Goal: Information Seeking & Learning: Learn about a topic

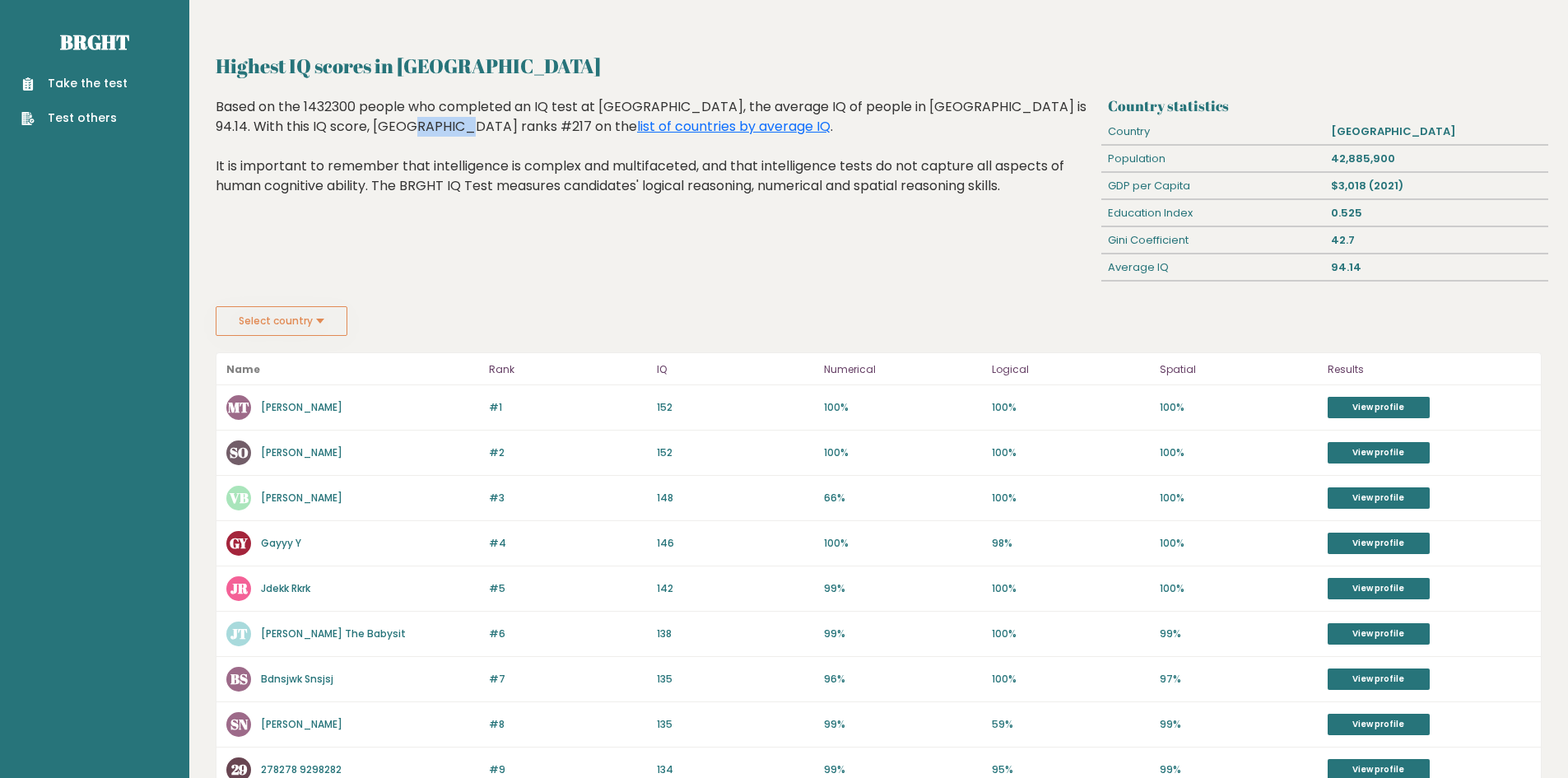
drag, startPoint x: 315, startPoint y: 122, endPoint x: 361, endPoint y: 126, distance: 46.2
click at [361, 126] on div "Based on the 1432300 people who completed an IQ test at BRGHT, the average IQ o…" at bounding box center [656, 159] width 880 height 124
click at [637, 129] on link "list of countries by average IQ" at bounding box center [734, 125] width 194 height 19
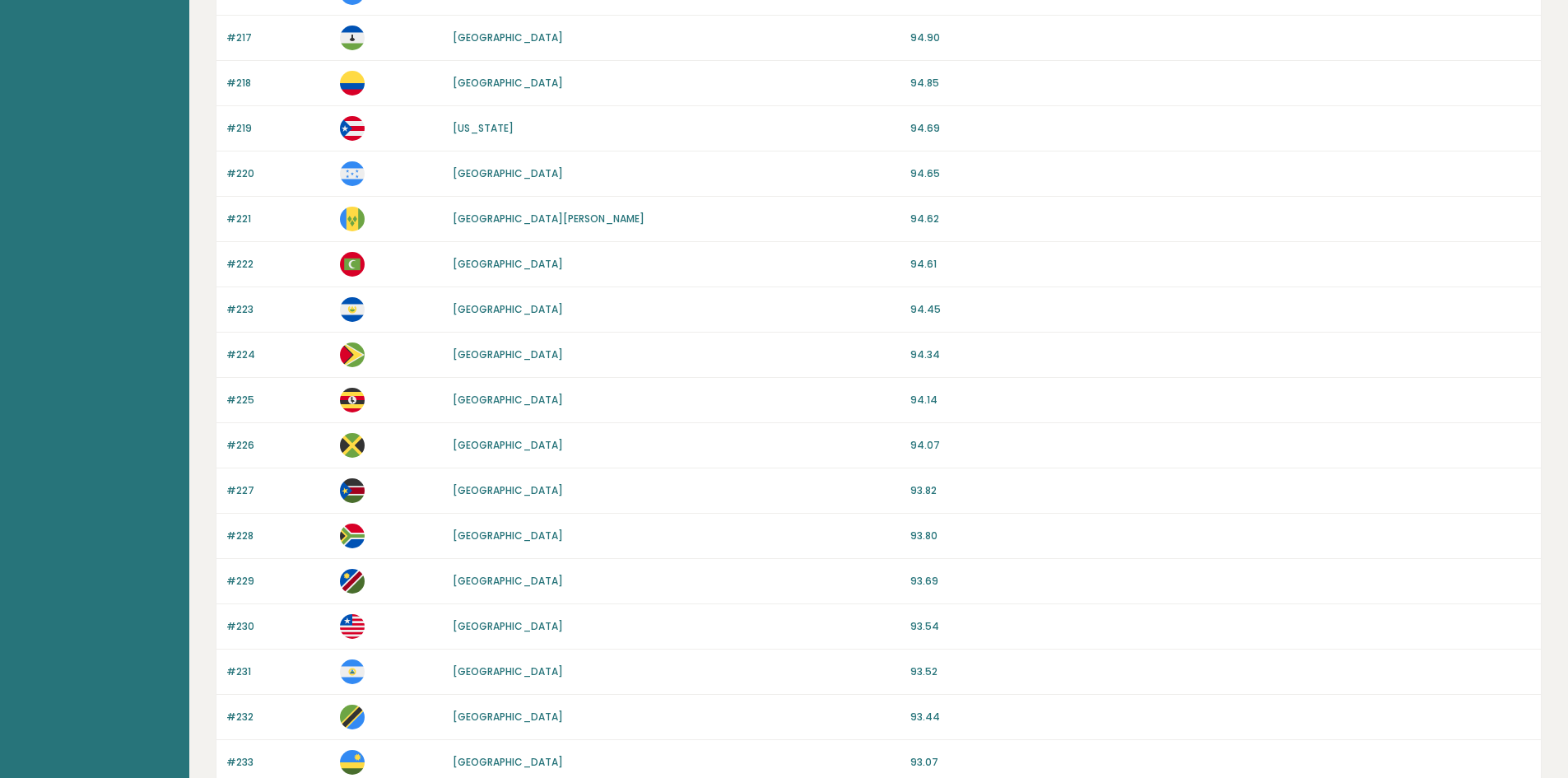
scroll to position [1088, 0]
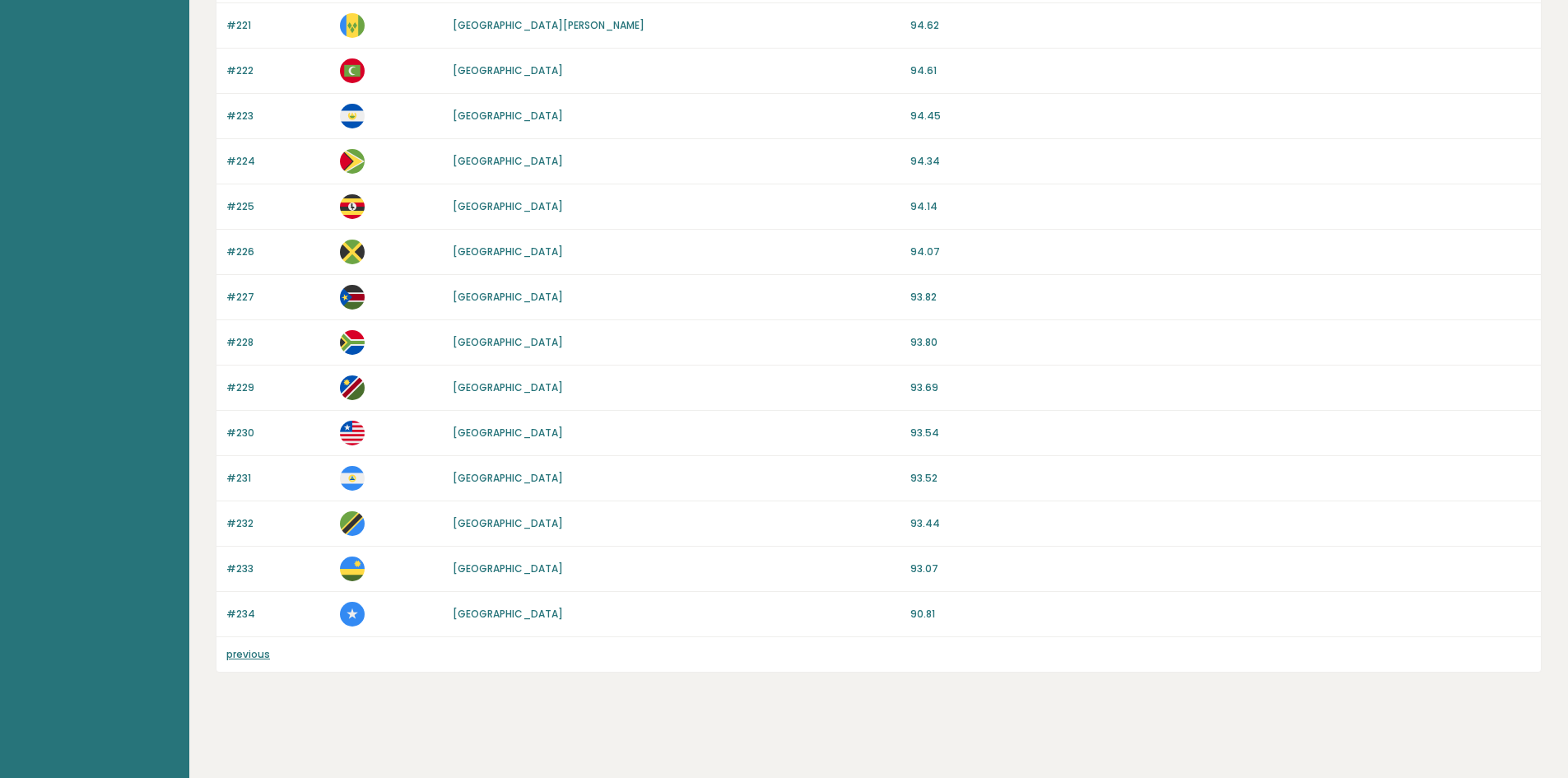
click at [250, 648] on link "previous" at bounding box center [248, 654] width 44 height 14
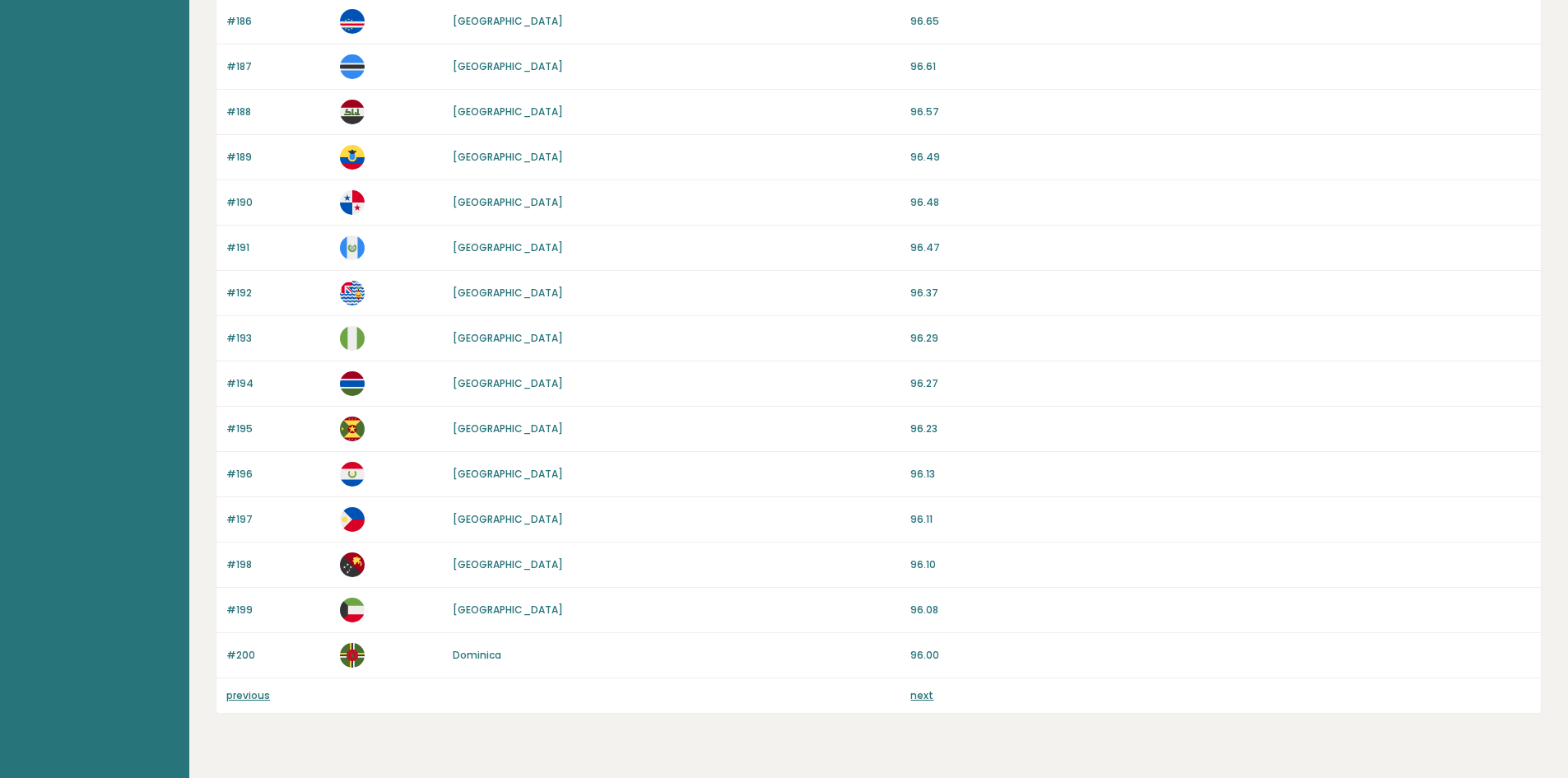
scroll to position [1277, 0]
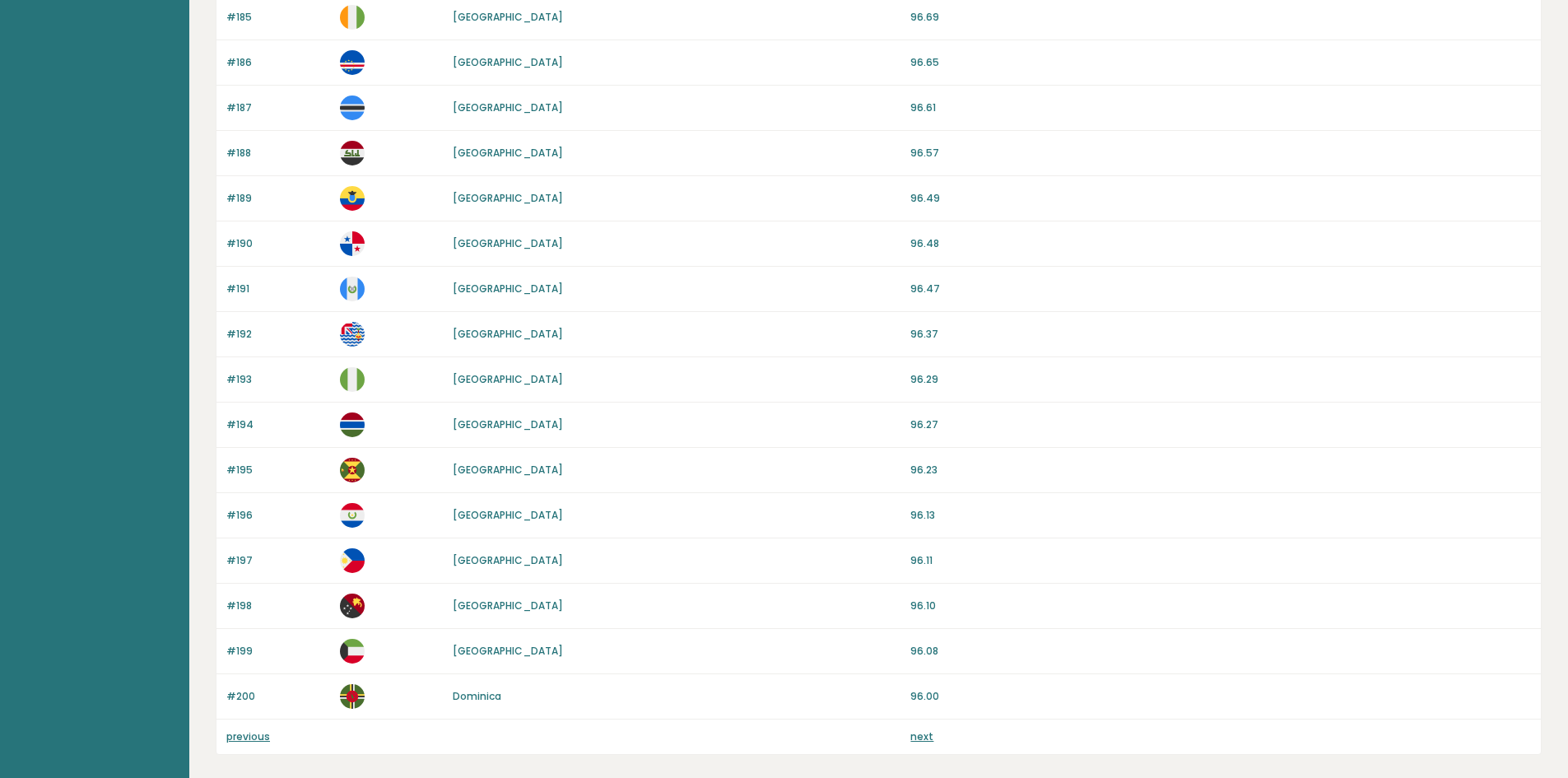
click at [237, 728] on div "previous next" at bounding box center [879, 737] width 1324 height 35
click at [242, 733] on link "previous" at bounding box center [248, 737] width 44 height 14
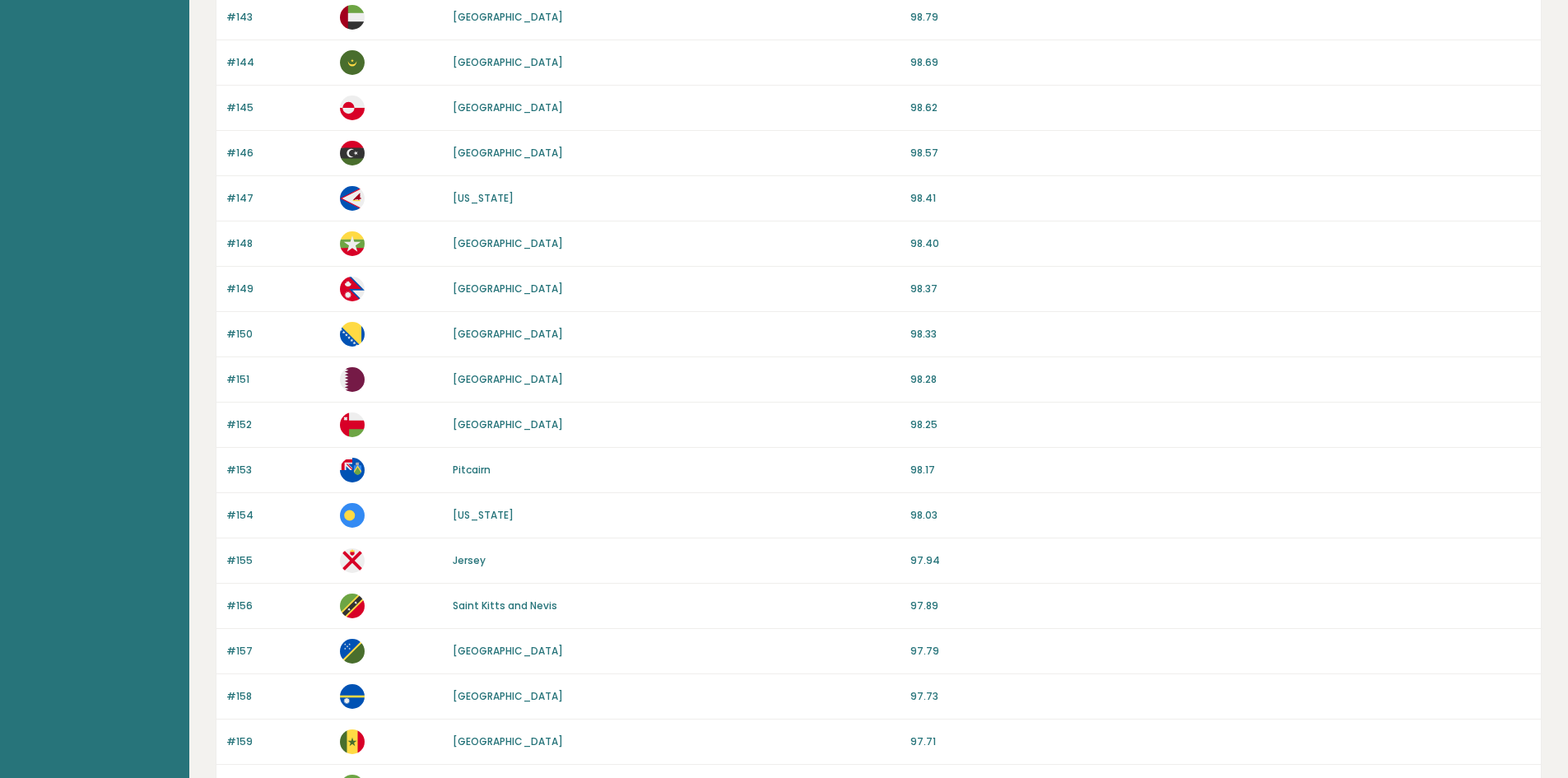
scroll to position [1360, 0]
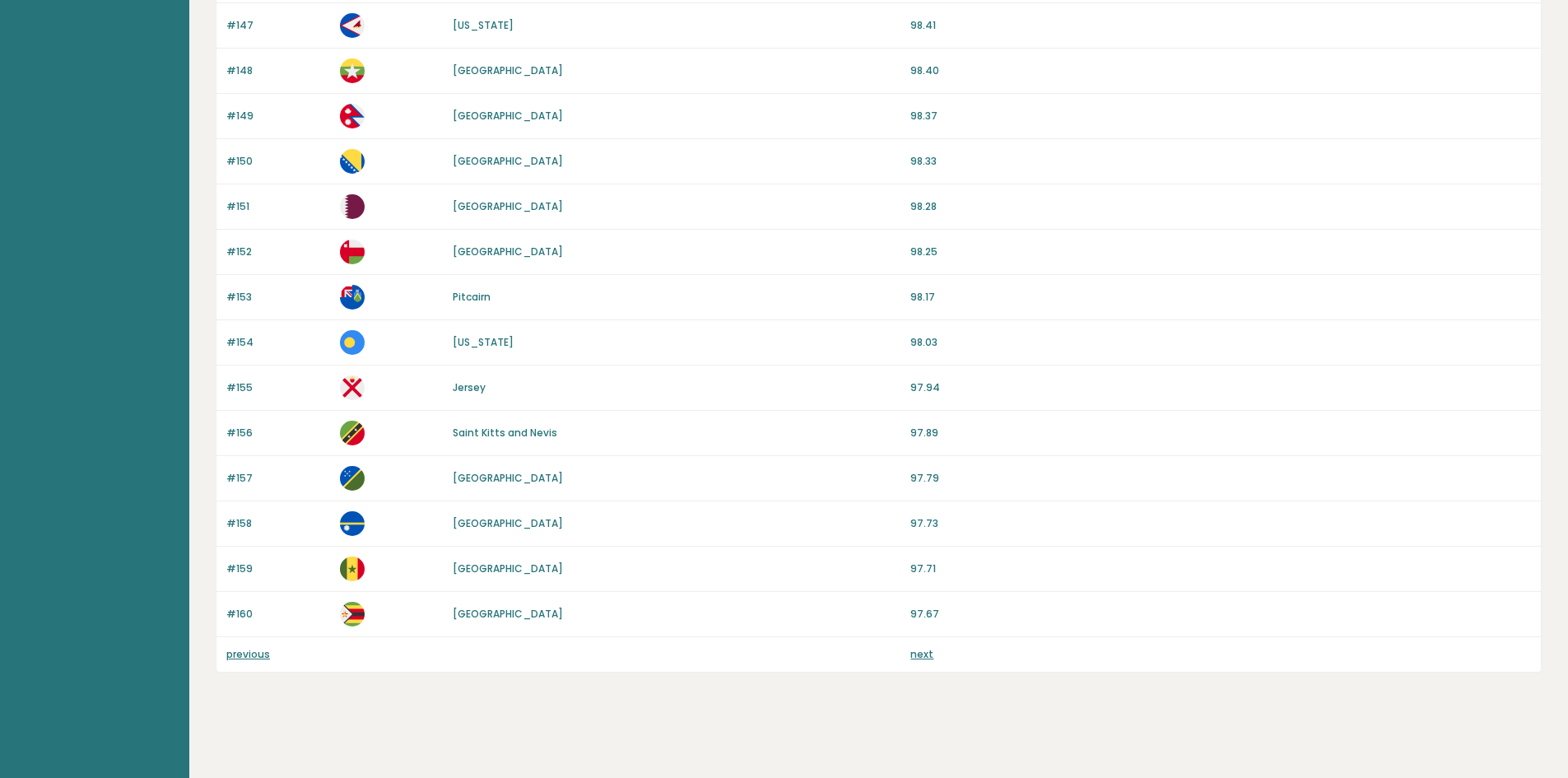
click at [249, 665] on div "previous next" at bounding box center [879, 654] width 1324 height 35
click at [253, 660] on link "previous" at bounding box center [248, 654] width 44 height 14
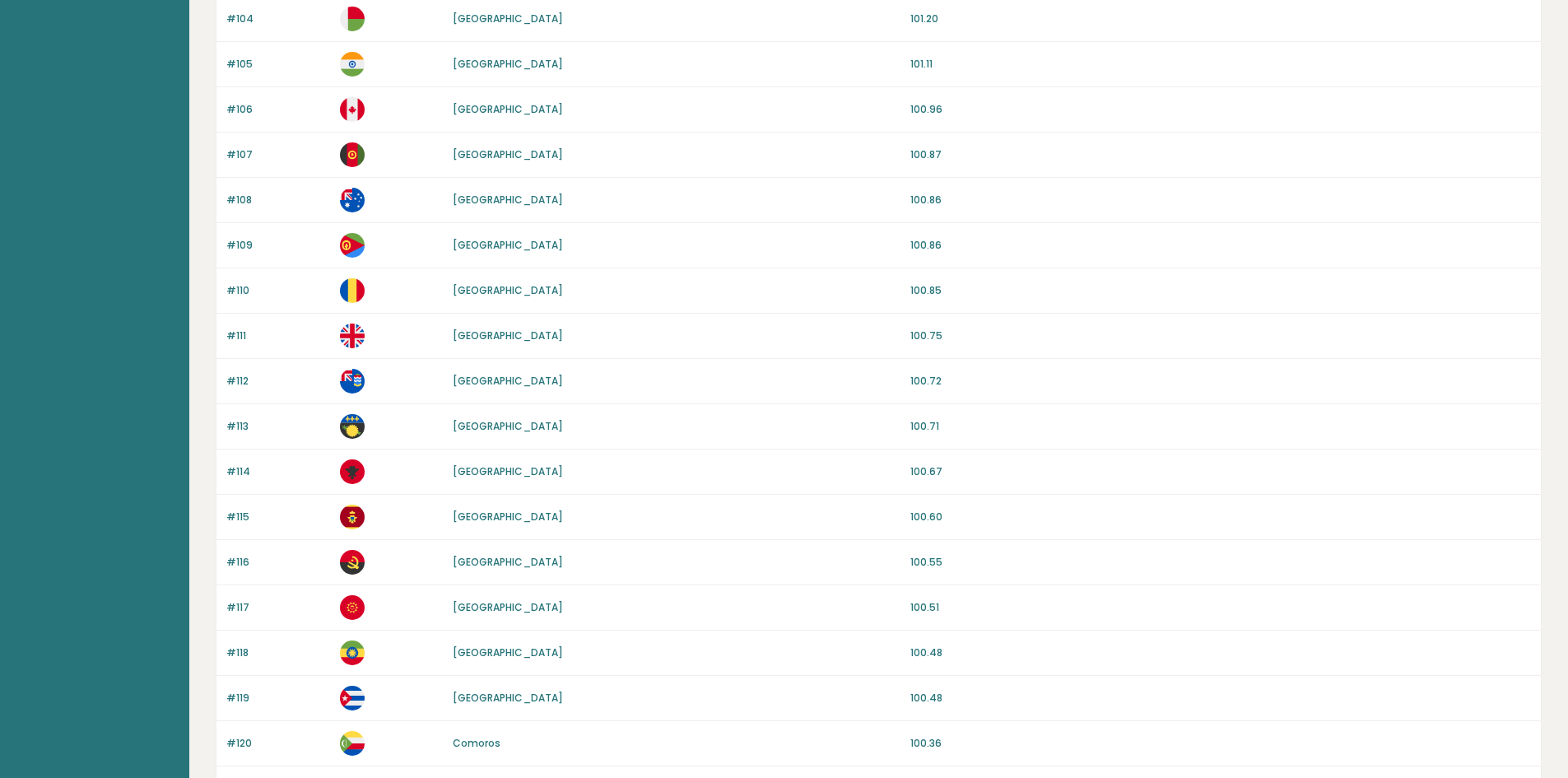
scroll to position [1360, 0]
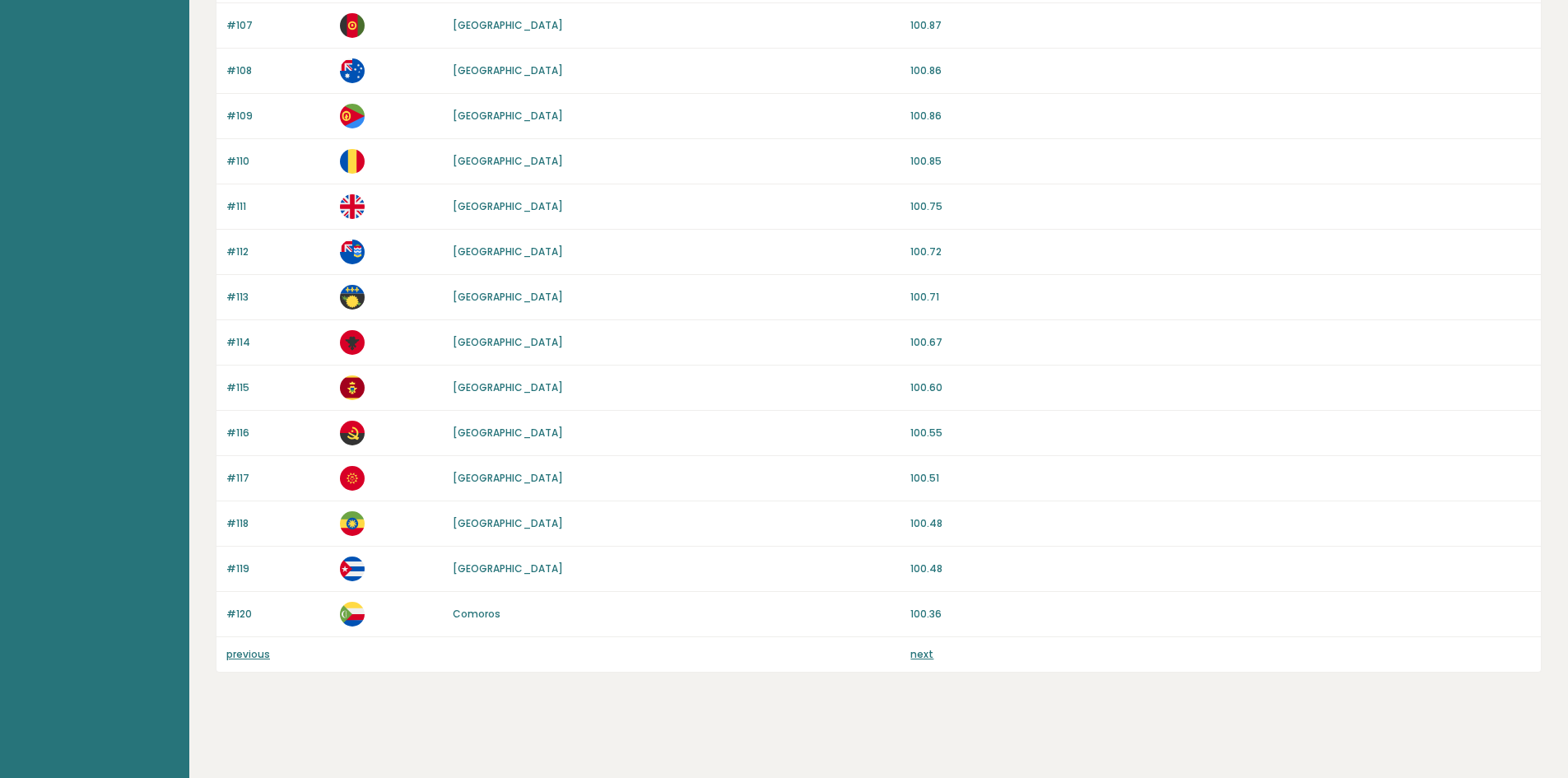
click at [238, 654] on link "previous" at bounding box center [248, 654] width 44 height 14
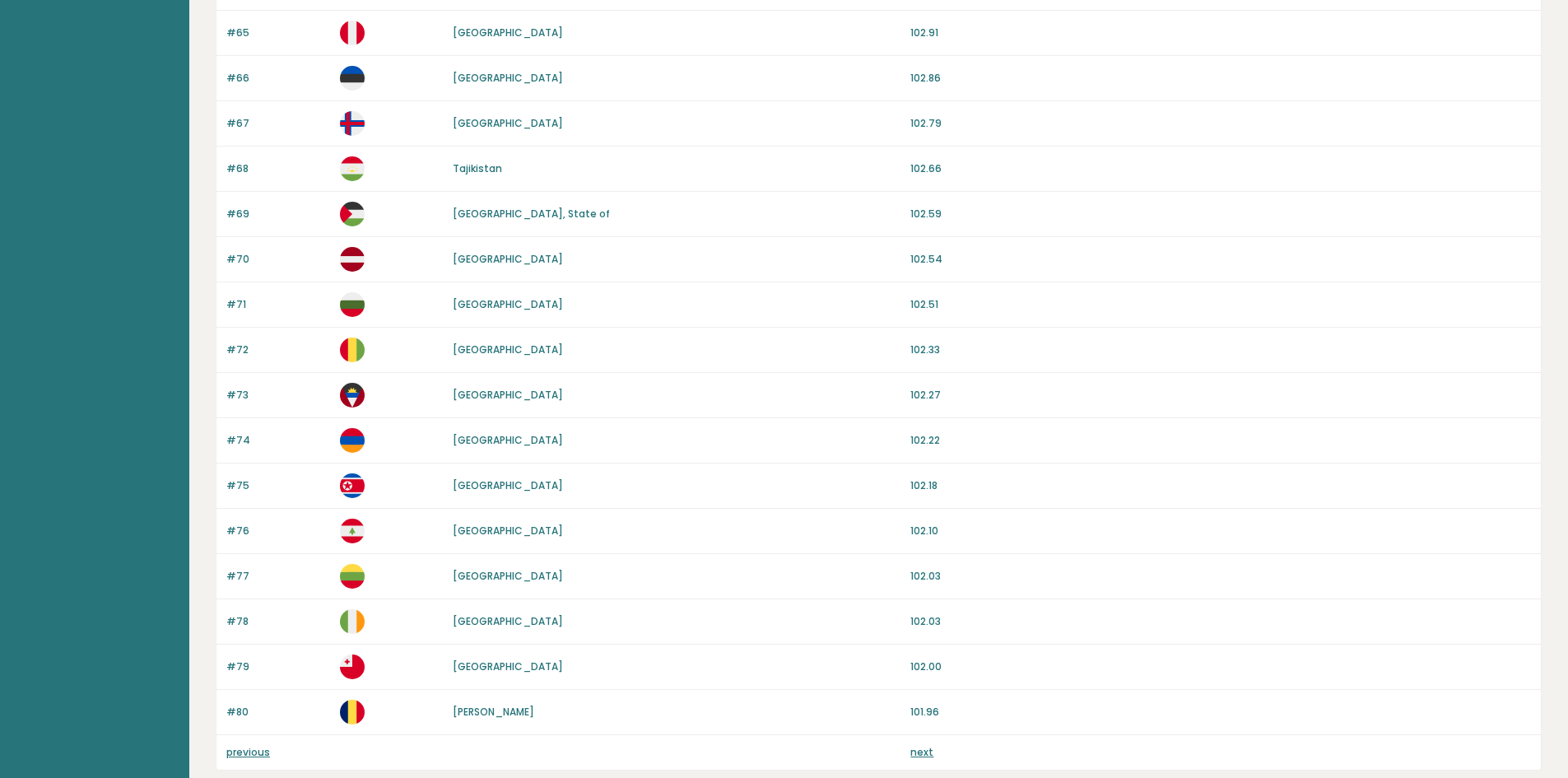
scroll to position [1360, 0]
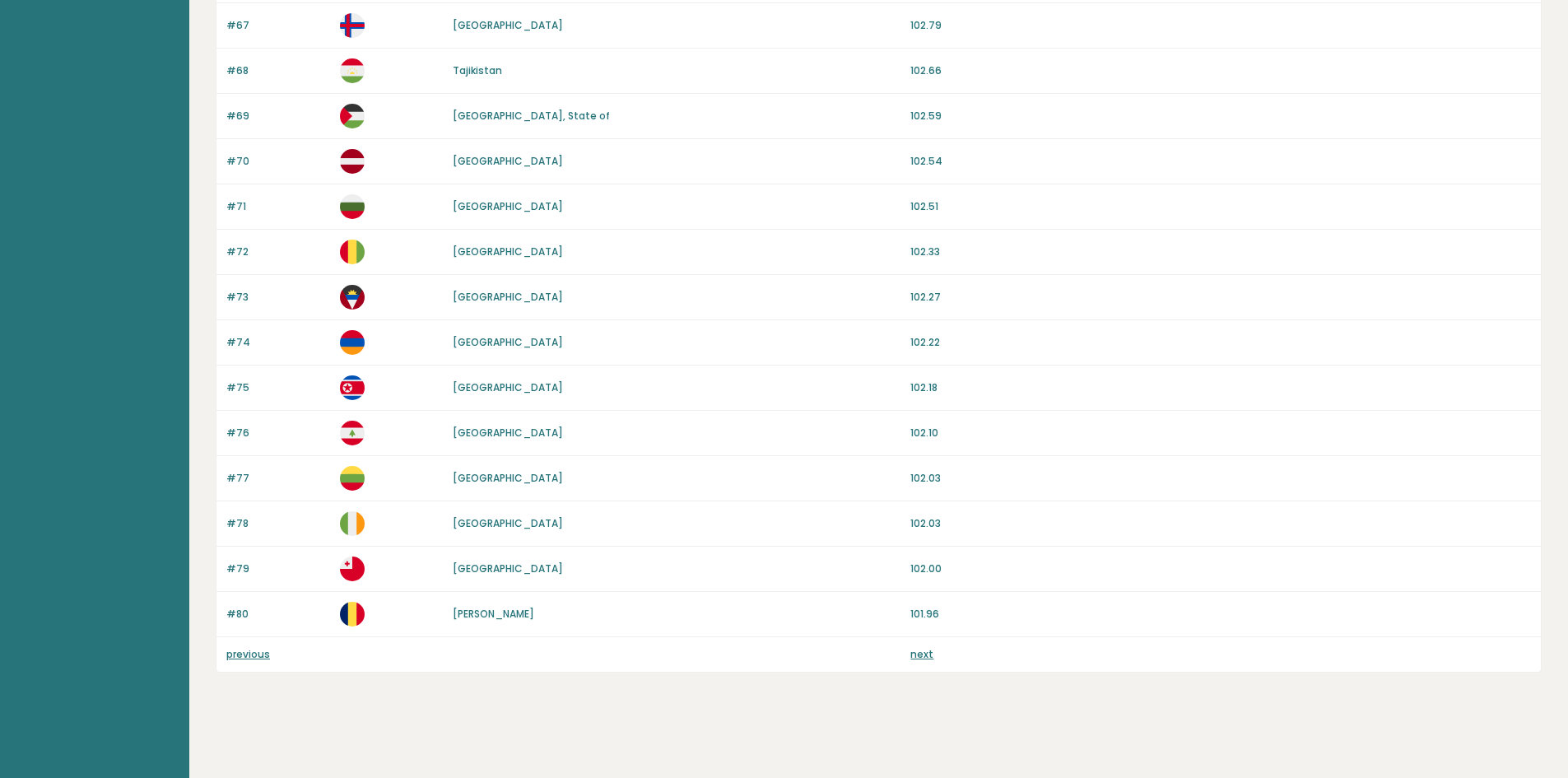
click at [247, 654] on link "previous" at bounding box center [248, 654] width 44 height 14
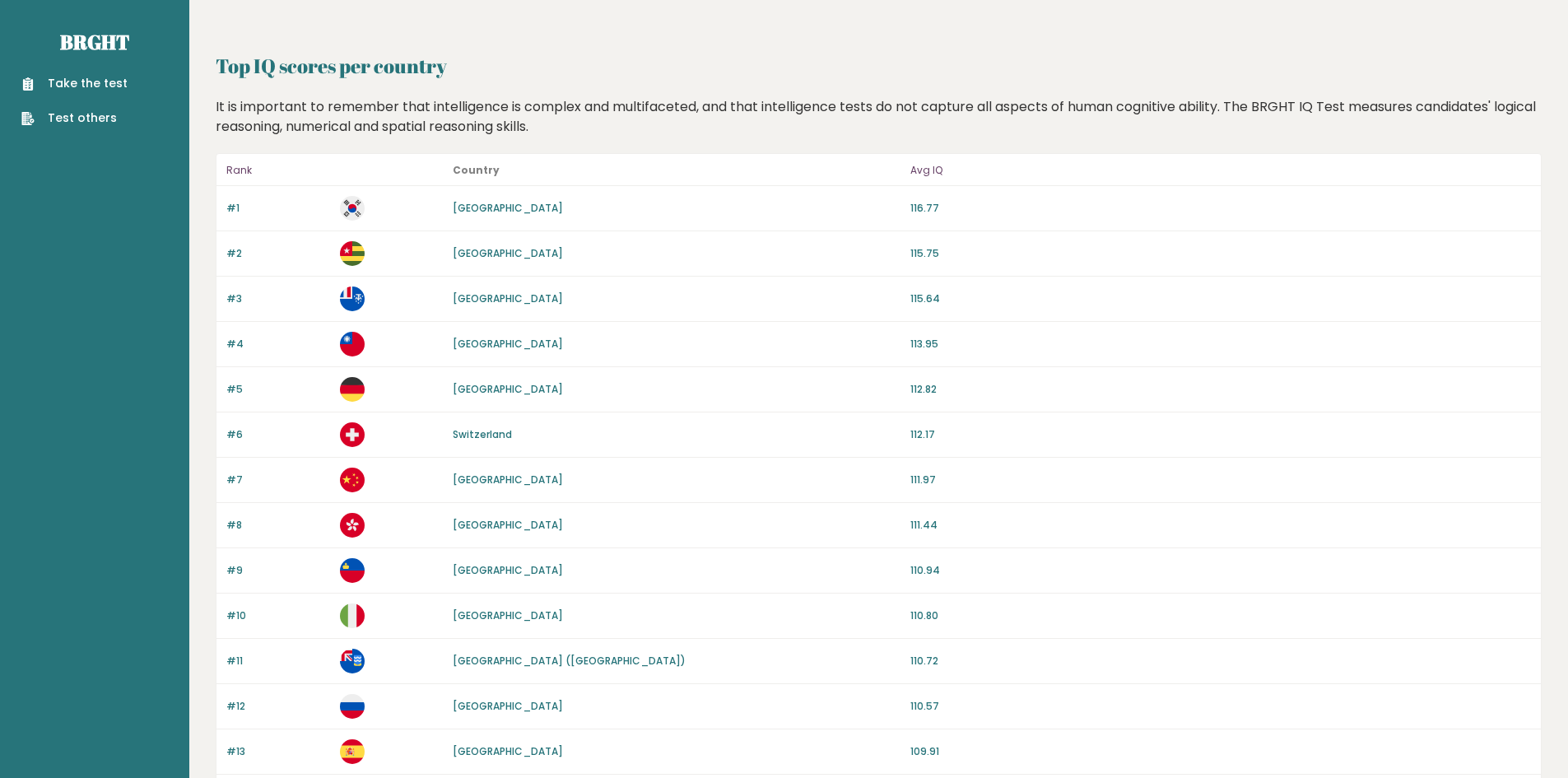
click at [106, 84] on link "Take the test" at bounding box center [74, 83] width 106 height 17
